Goal: Task Accomplishment & Management: Use online tool/utility

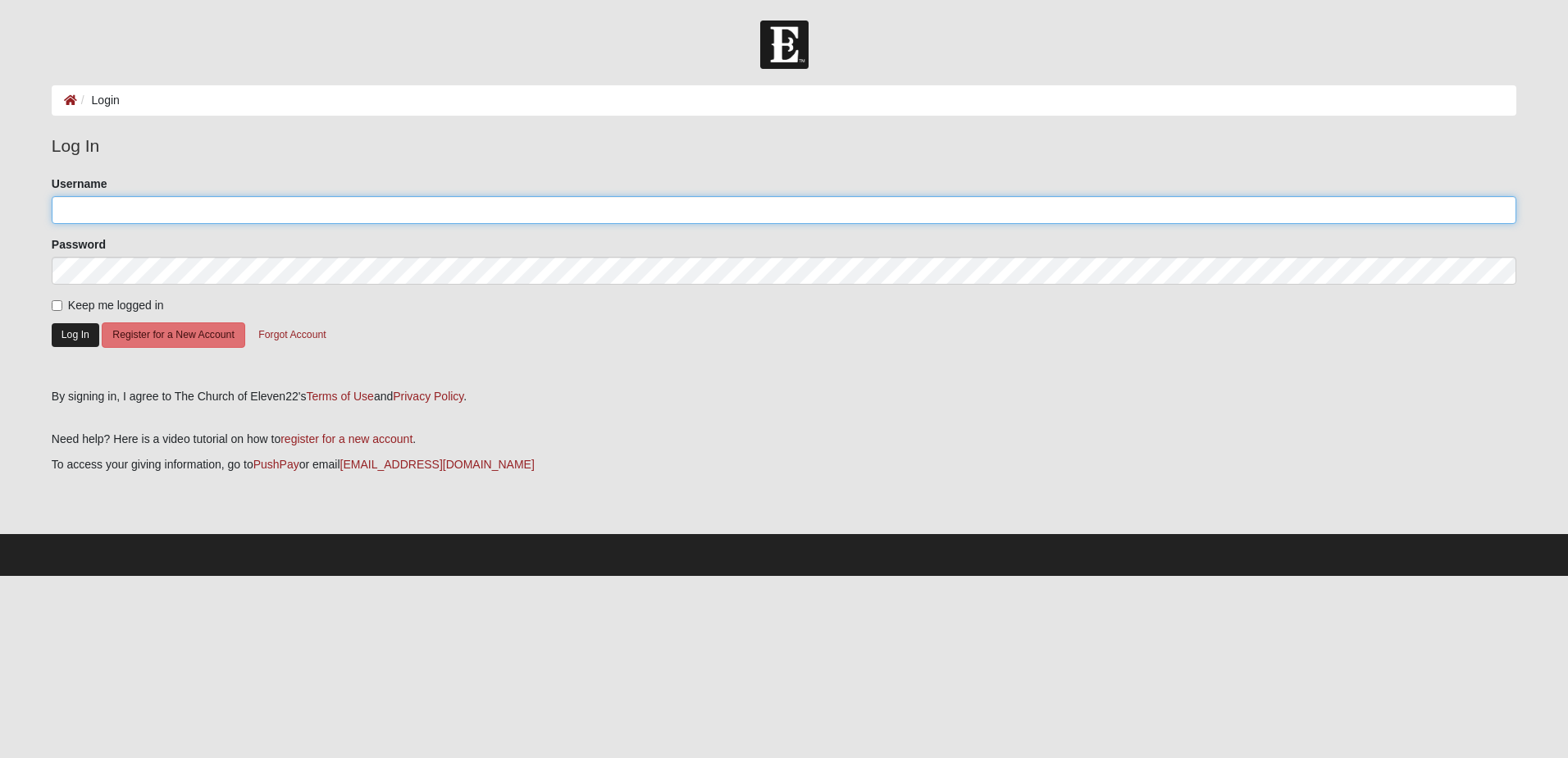
type input "dvreed"
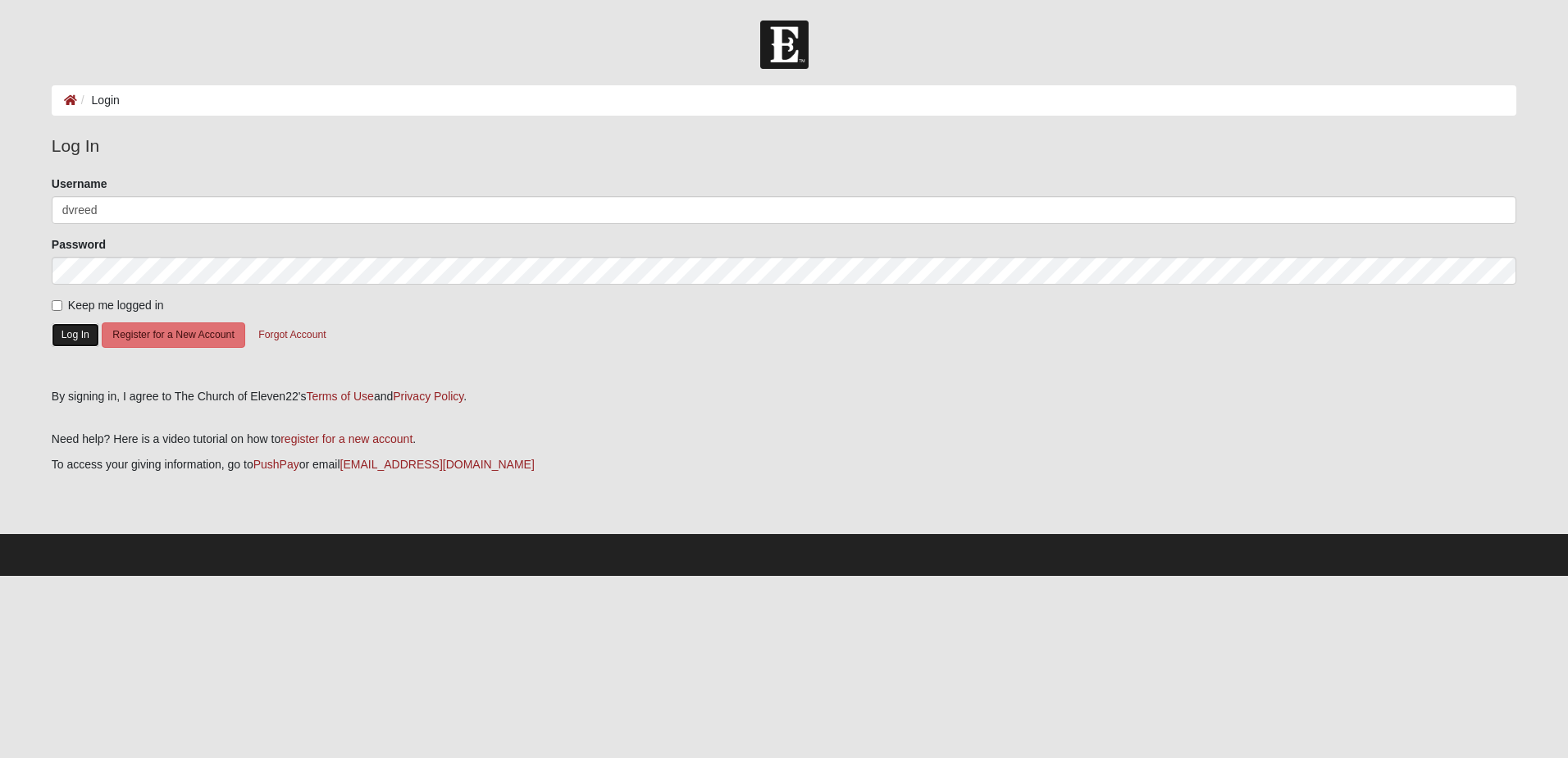
click at [80, 331] on button "Log In" at bounding box center [75, 335] width 48 height 24
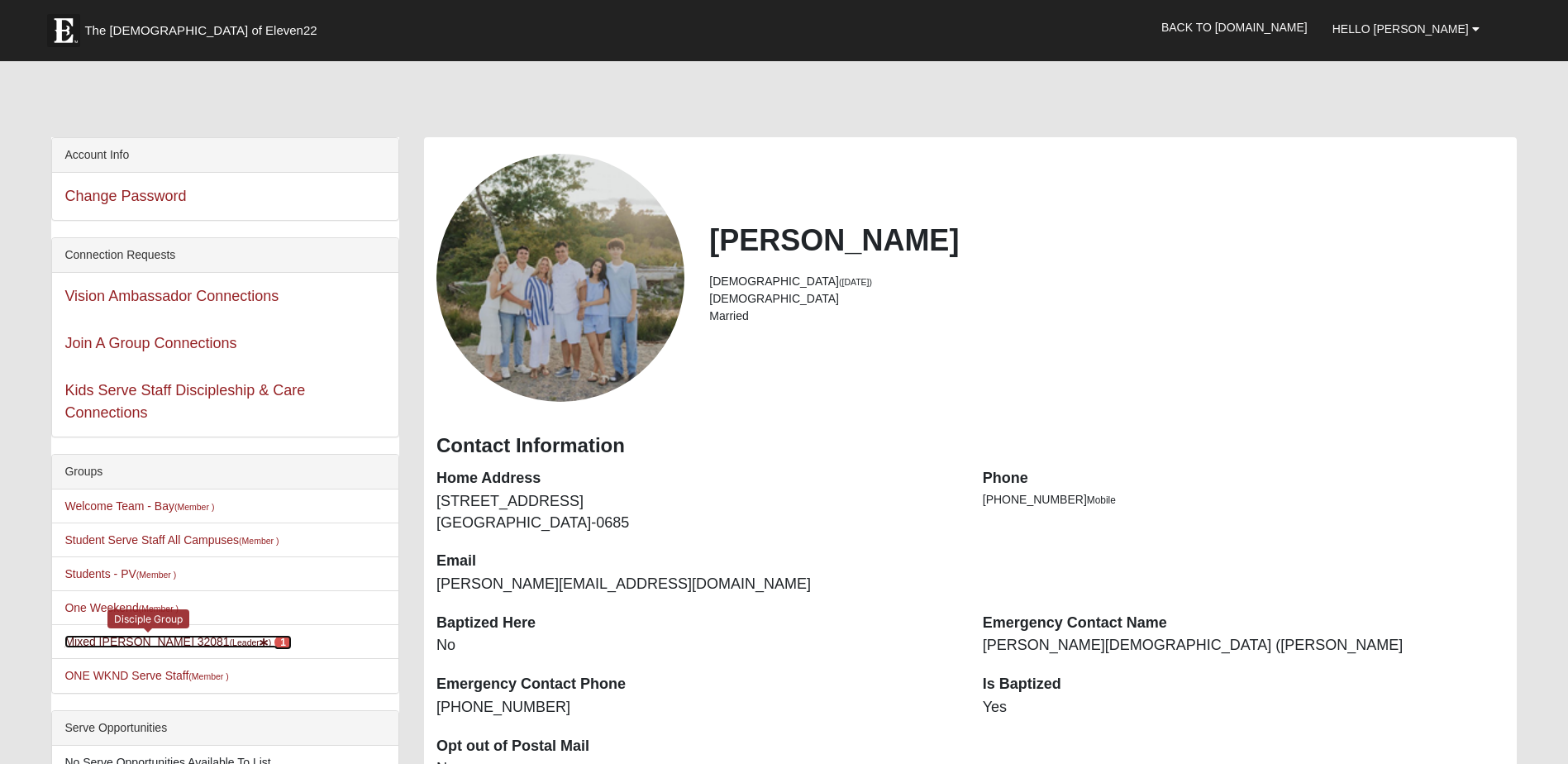
click at [148, 640] on link "Mixed [PERSON_NAME] 32081 (Leader ) 1" at bounding box center [178, 641] width 227 height 13
